Goal: Task Accomplishment & Management: Manage account settings

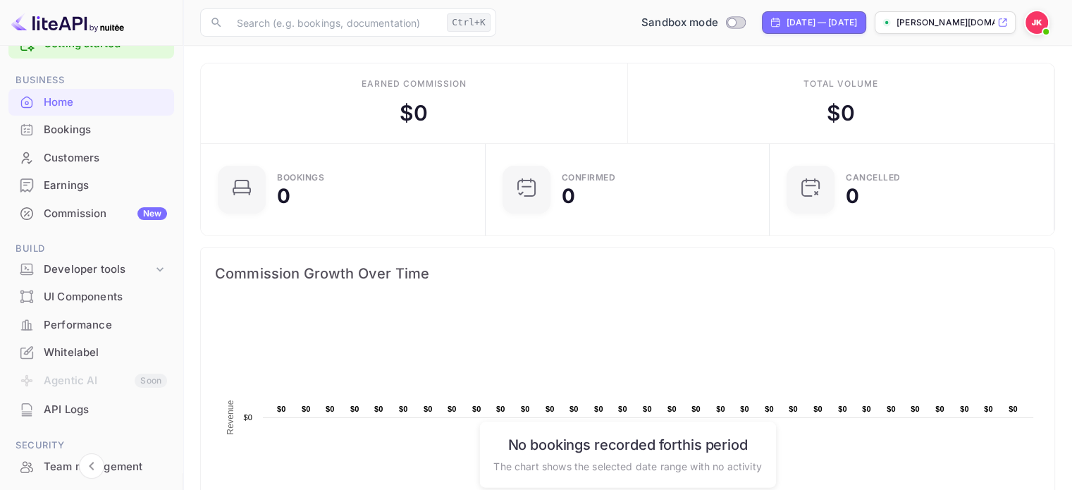
scroll to position [35, 0]
click at [64, 274] on div "Developer tools" at bounding box center [98, 270] width 109 height 16
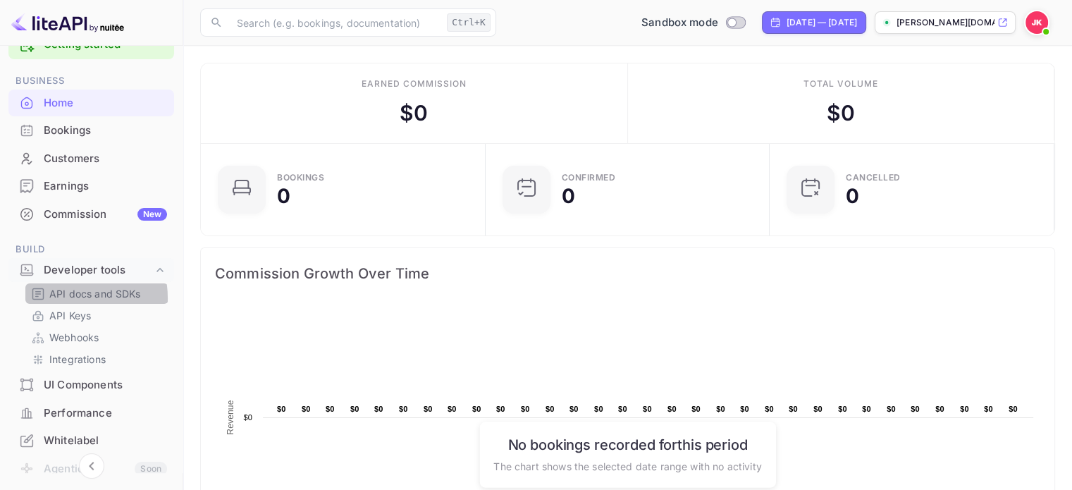
click at [53, 297] on p "API docs and SDKs" at bounding box center [95, 293] width 92 height 15
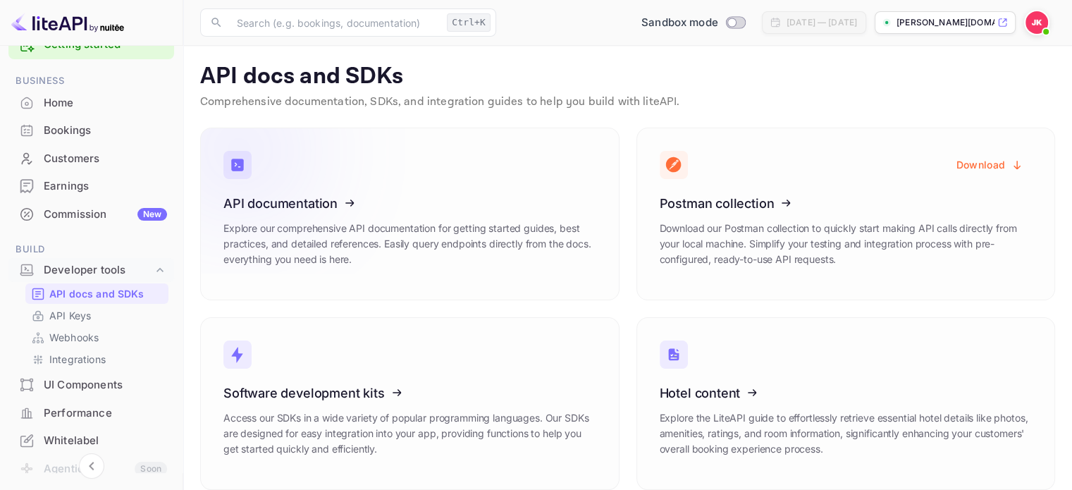
click at [334, 212] on icon at bounding box center [310, 200] width 219 height 145
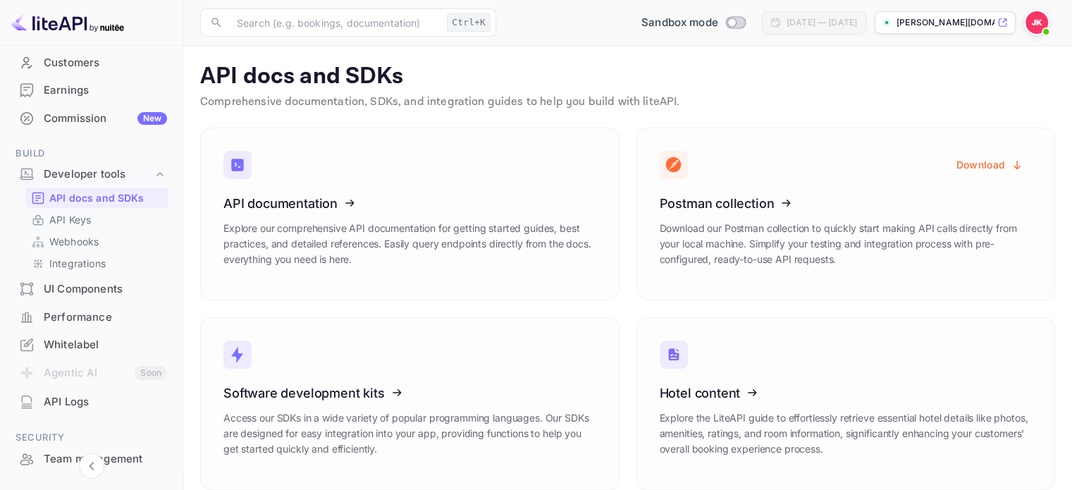
scroll to position [141, 0]
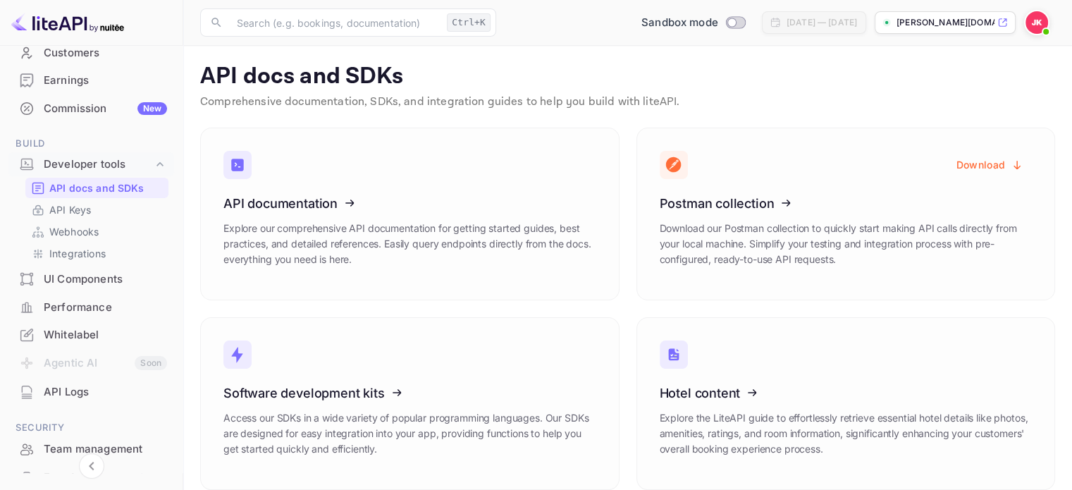
click at [47, 329] on div "Whitelabel" at bounding box center [105, 335] width 123 height 16
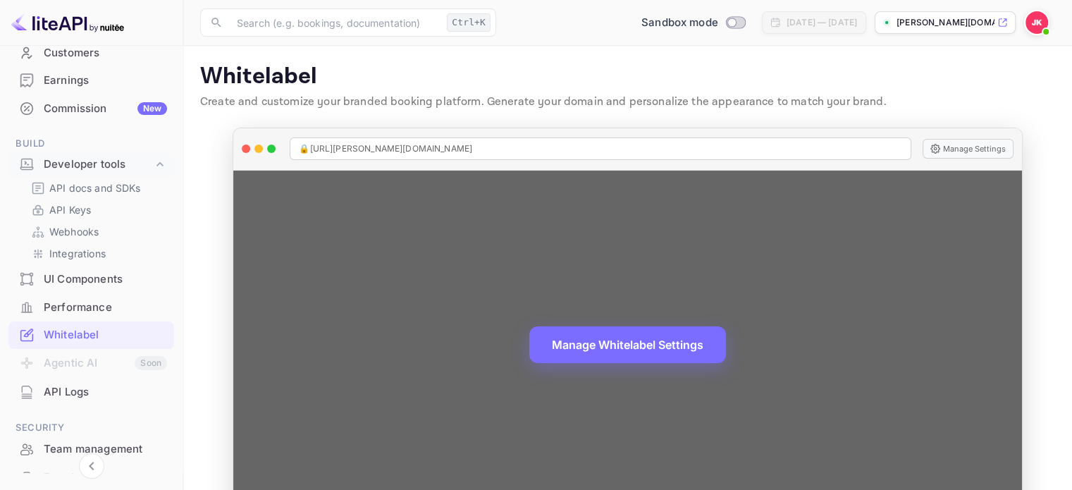
scroll to position [11, 0]
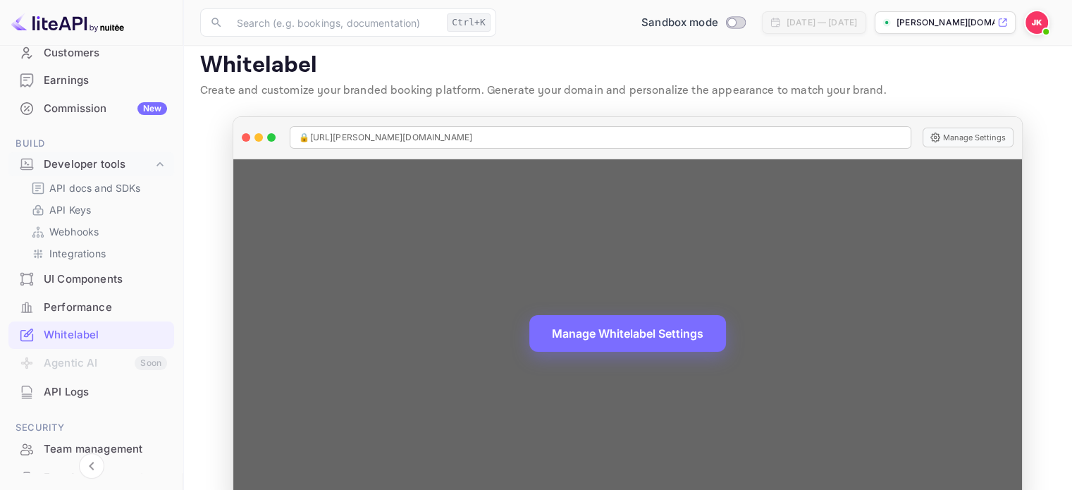
click at [426, 137] on span "🔒 https://julien-kaluza-dht6r.nuitee.link" at bounding box center [385, 137] width 173 height 13
click at [467, 135] on div "🔒 https://julien-kaluza-dht6r.nuitee.link" at bounding box center [600, 137] width 621 height 23
click at [426, 135] on span "🔒 https://julien-kaluza-dht6r.nuitee.link" at bounding box center [385, 137] width 173 height 13
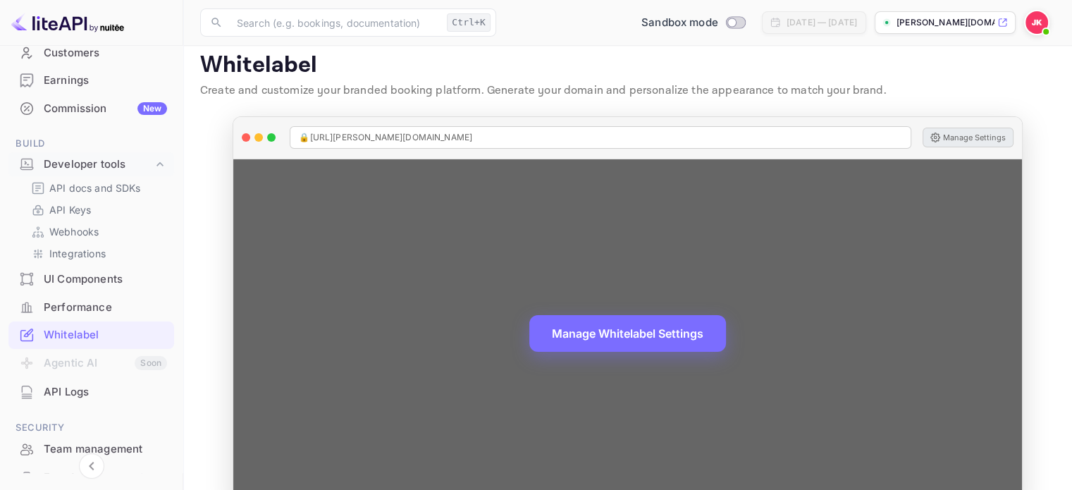
click at [953, 135] on button "Manage Settings" at bounding box center [968, 138] width 91 height 20
